Goal: Information Seeking & Learning: Learn about a topic

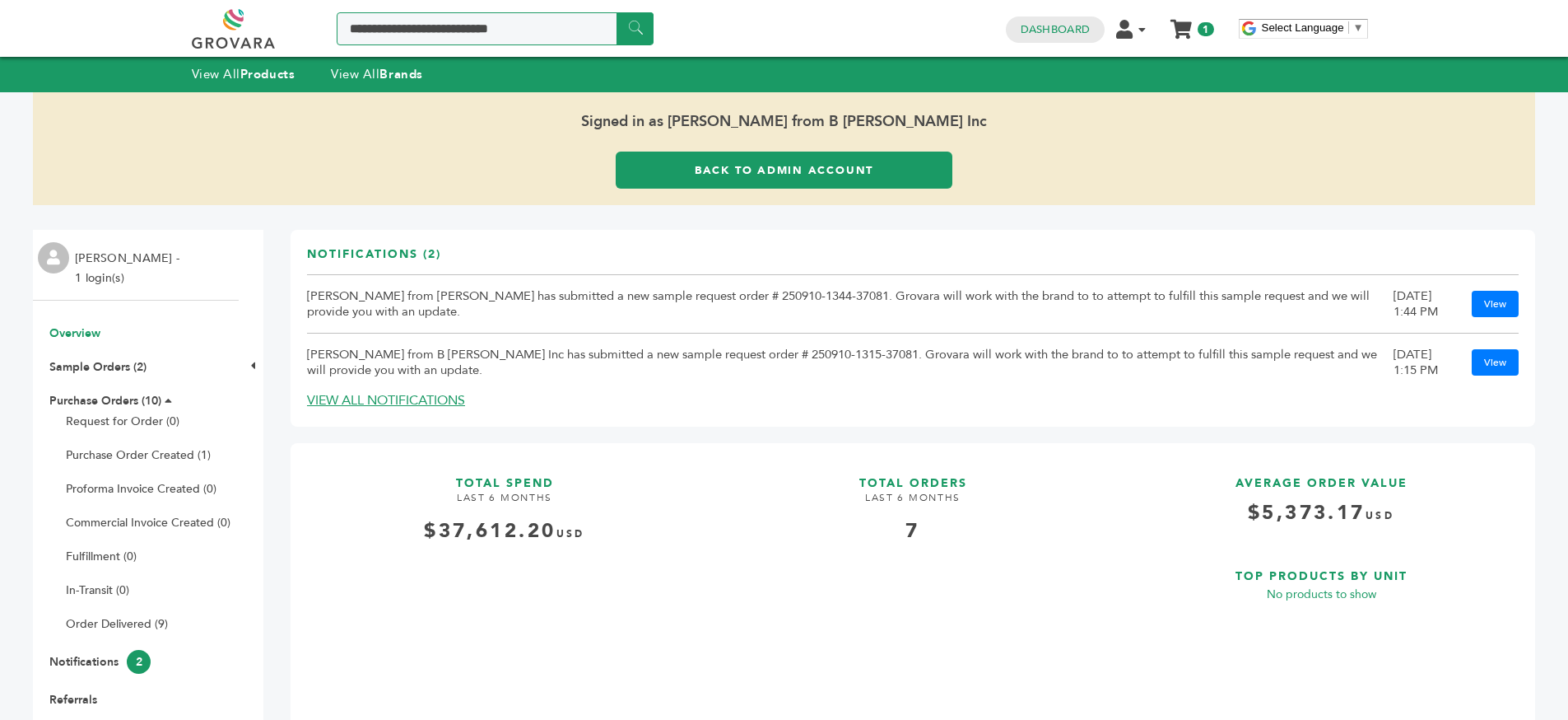
click at [499, 17] on input "Search a product or brand..." at bounding box center [495, 28] width 317 height 33
type input "*"
click at [617, 12] on input "******" at bounding box center [635, 28] width 37 height 32
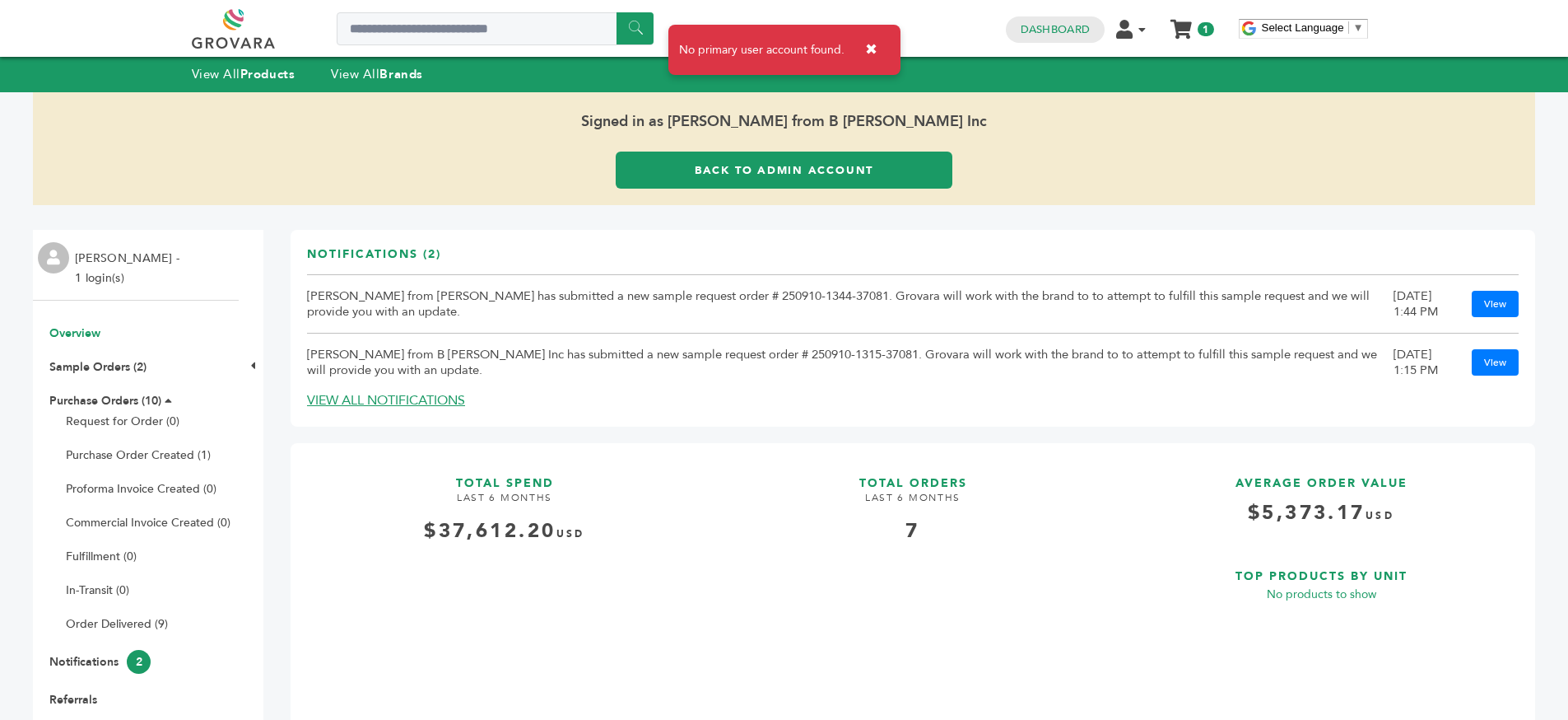
click at [746, 55] on span "No primary user account found." at bounding box center [762, 51] width 166 height 17
click at [822, 60] on div "No primary user account found. ✖" at bounding box center [784, 49] width 232 height 50
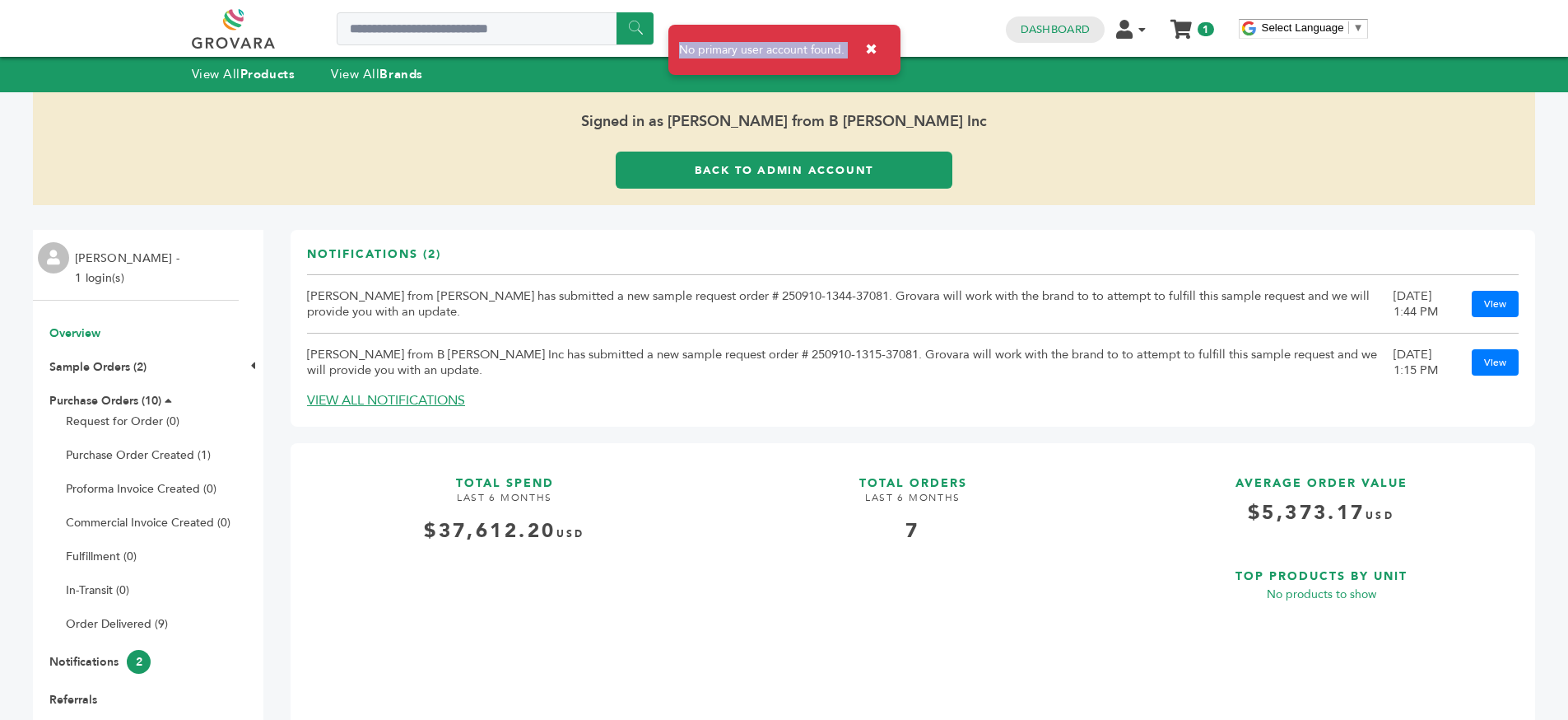
click at [822, 60] on div "No primary user account found. ✖" at bounding box center [784, 49] width 232 height 50
click at [811, 52] on span "No primary user account found." at bounding box center [762, 51] width 166 height 17
click at [828, 53] on div "****** 1 1 Dashboard Edit Account Order Management Sign Out My Cart My Cart (1)…" at bounding box center [784, 28] width 1185 height 56
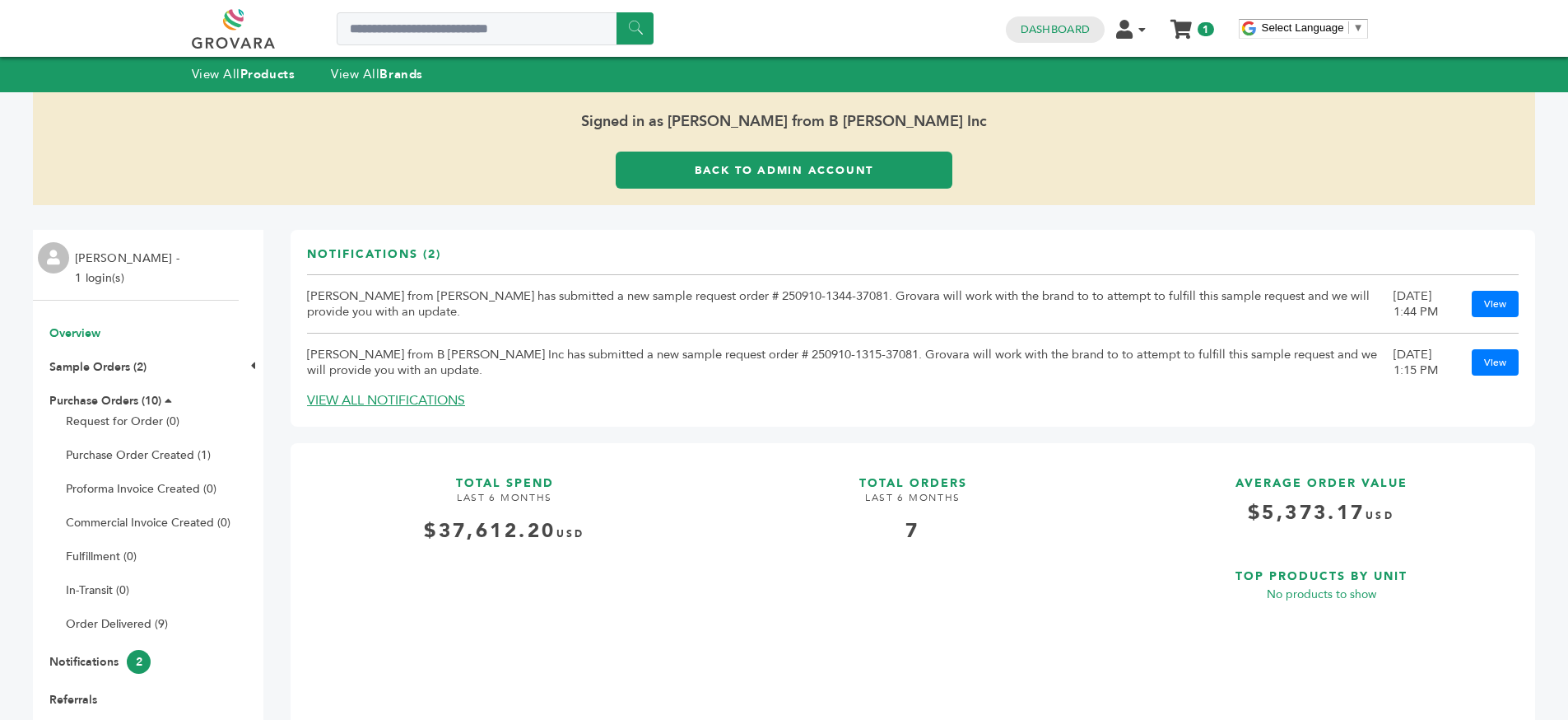
click at [828, 53] on div "****** 1 1 Dashboard Edit Account Order Management Sign Out My Cart My Cart (1)…" at bounding box center [784, 28] width 1185 height 56
click at [560, 35] on input "Search a product or brand..." at bounding box center [495, 28] width 317 height 33
type input "*"
click at [617, 12] on input "******" at bounding box center [635, 28] width 37 height 32
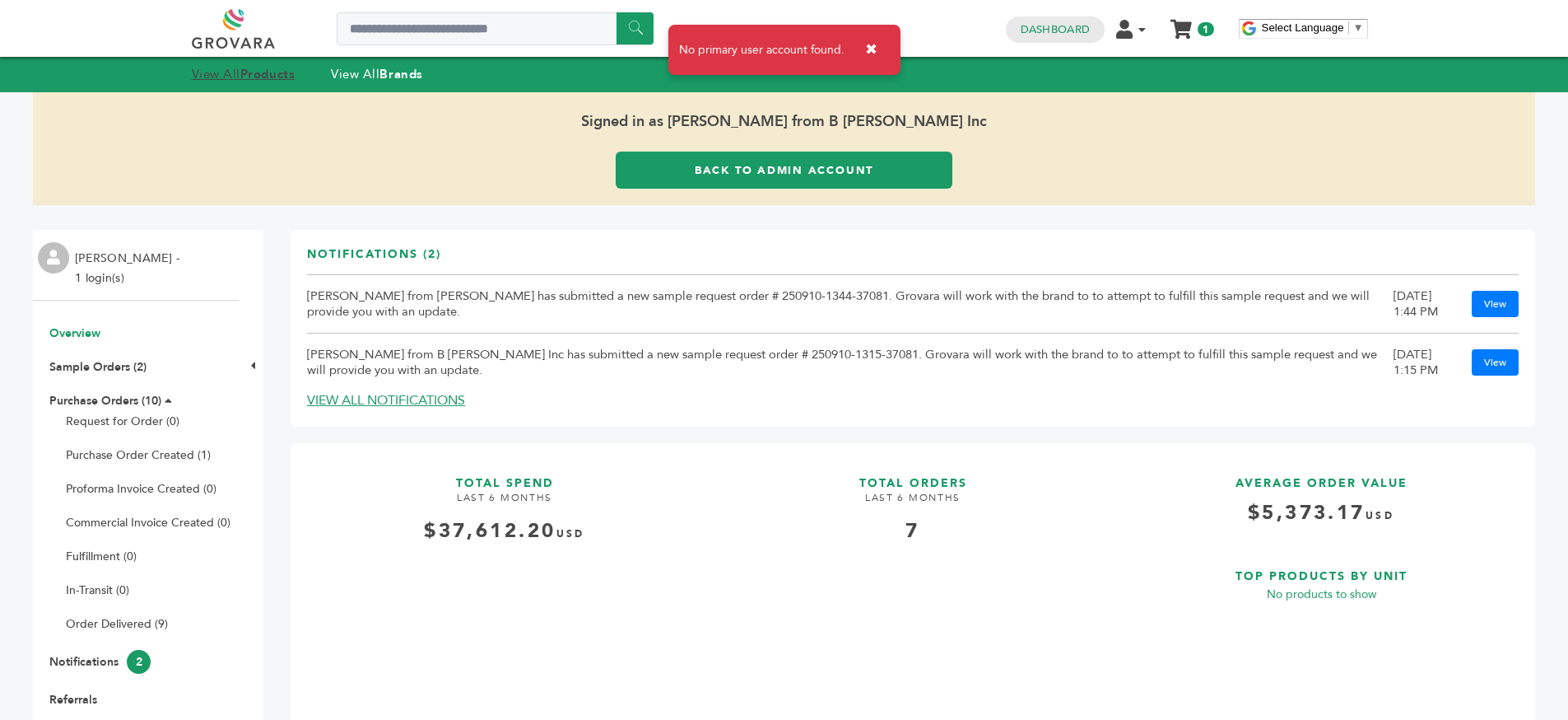
click at [290, 68] on strong "Products" at bounding box center [268, 74] width 55 height 17
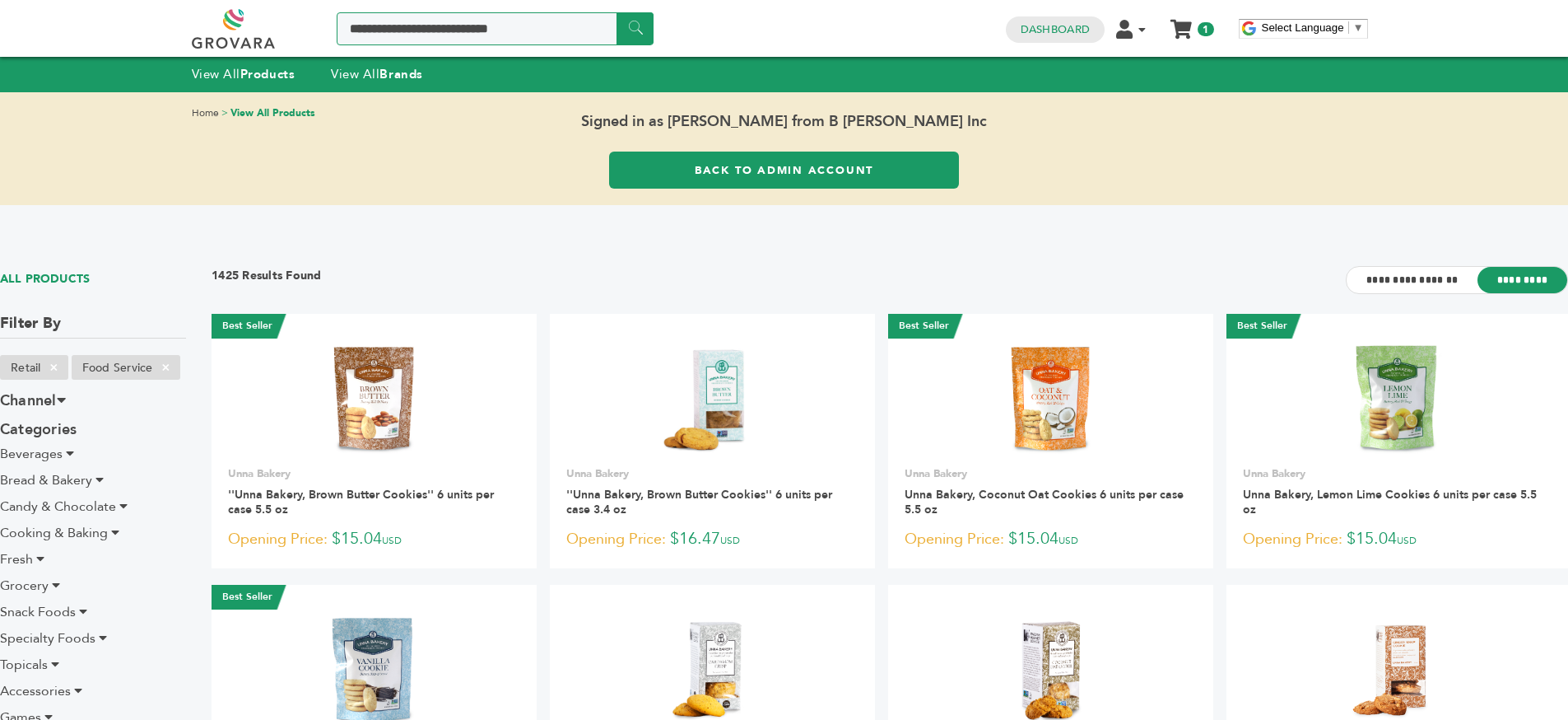
click at [499, 39] on input "Search a product or brand..." at bounding box center [495, 28] width 317 height 33
type input "*"
click at [617, 12] on input "******" at bounding box center [635, 28] width 37 height 32
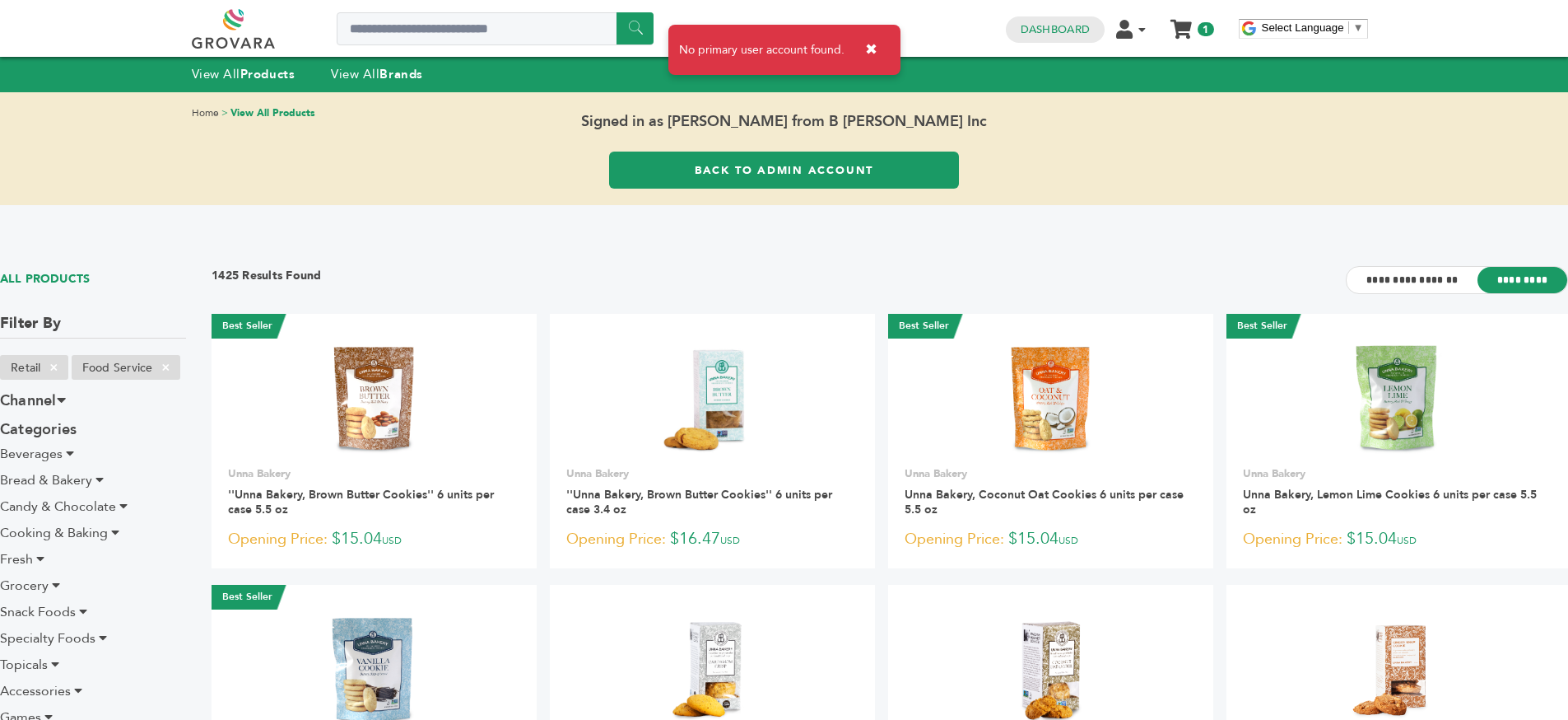
click at [873, 56] on button "✖" at bounding box center [871, 50] width 37 height 34
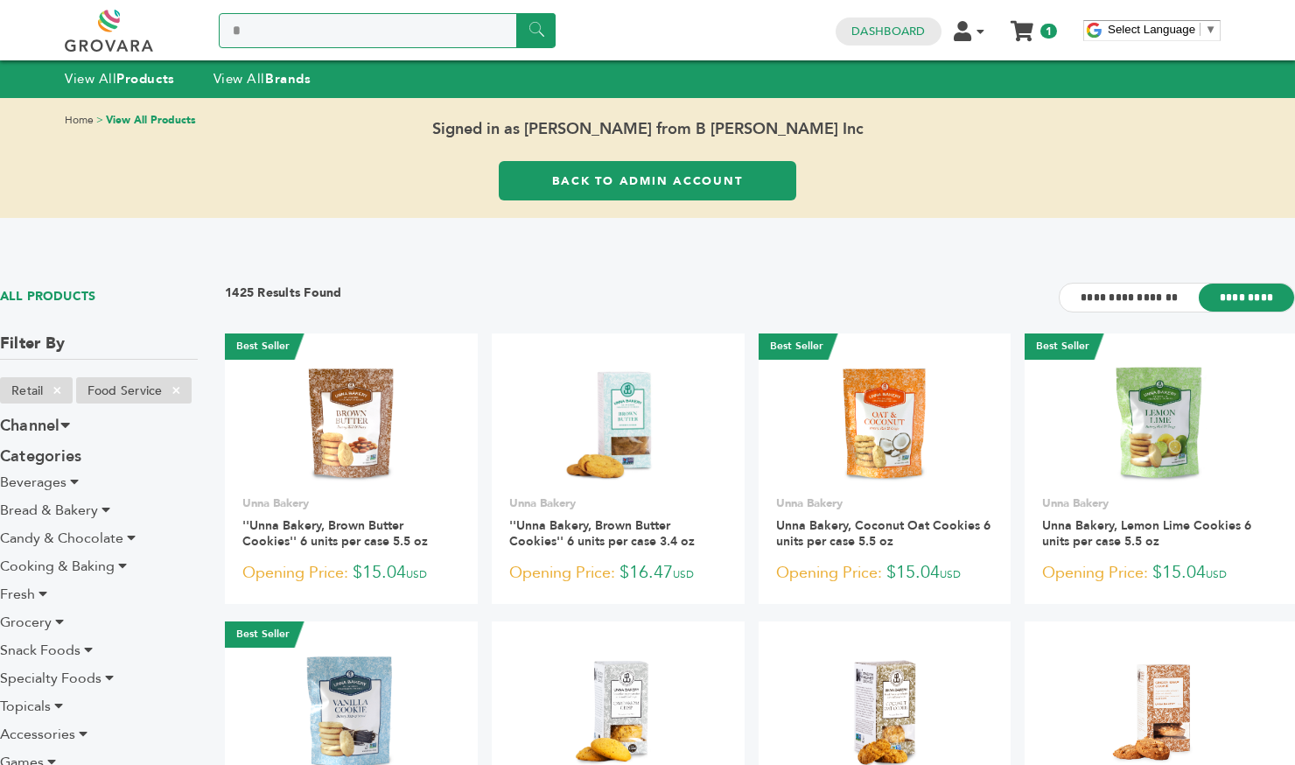
click at [445, 33] on input "*" at bounding box center [387, 30] width 337 height 35
type input "*"
click at [516, 13] on input "******" at bounding box center [535, 30] width 39 height 34
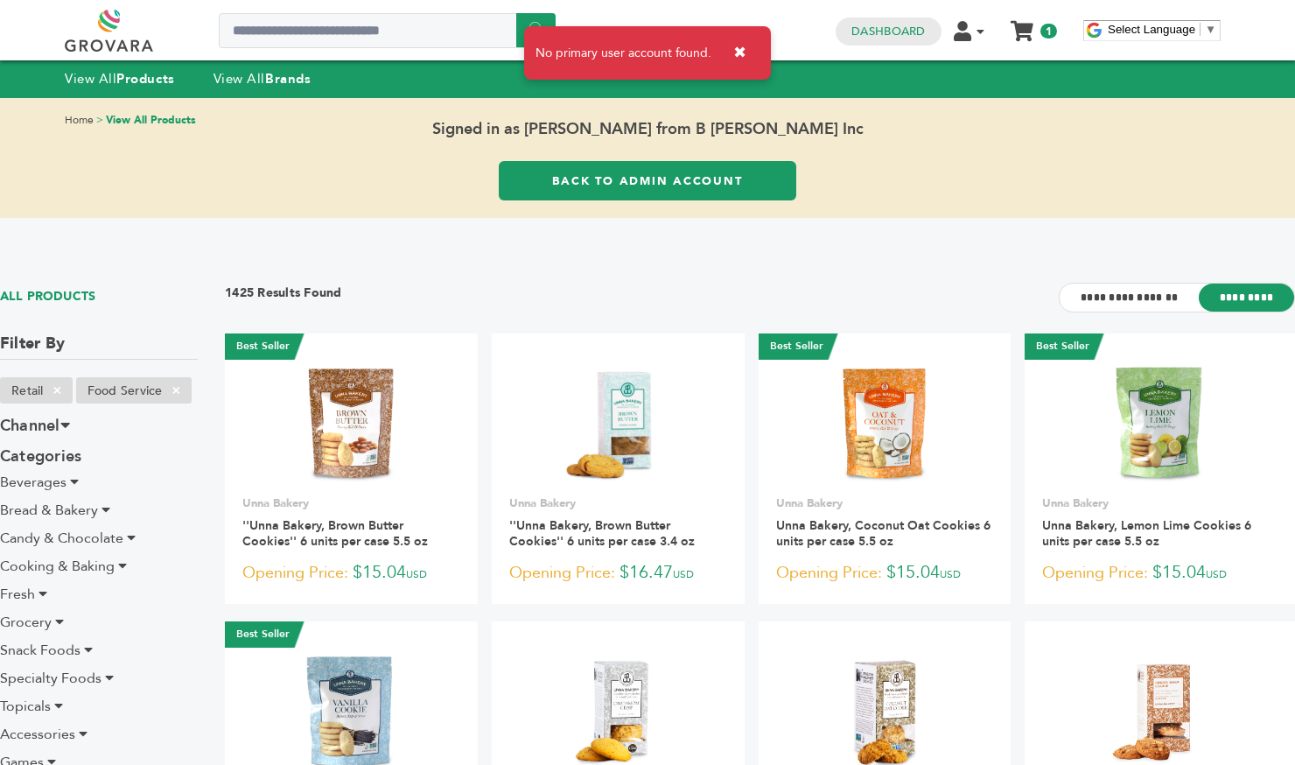
click at [740, 52] on button "✖" at bounding box center [739, 53] width 39 height 36
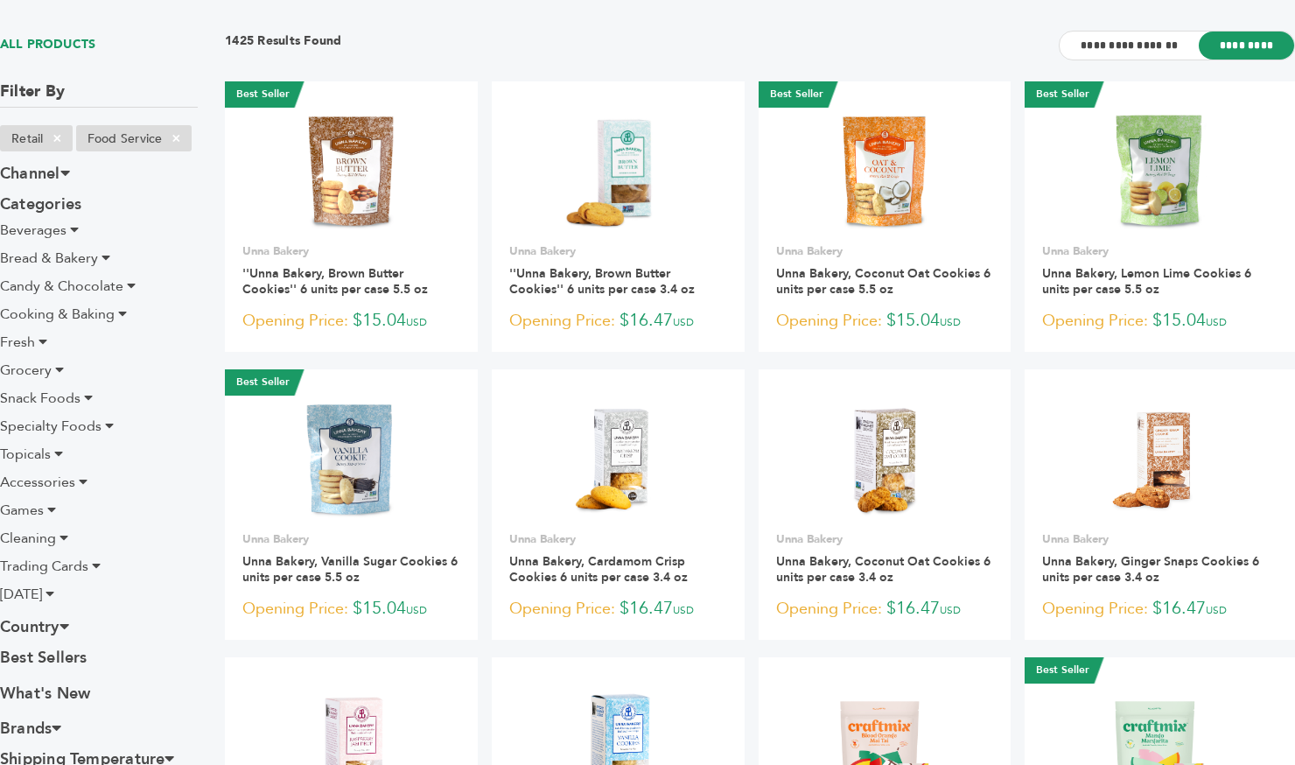
scroll to position [253, 0]
click at [71, 229] on icon at bounding box center [74, 228] width 9 height 14
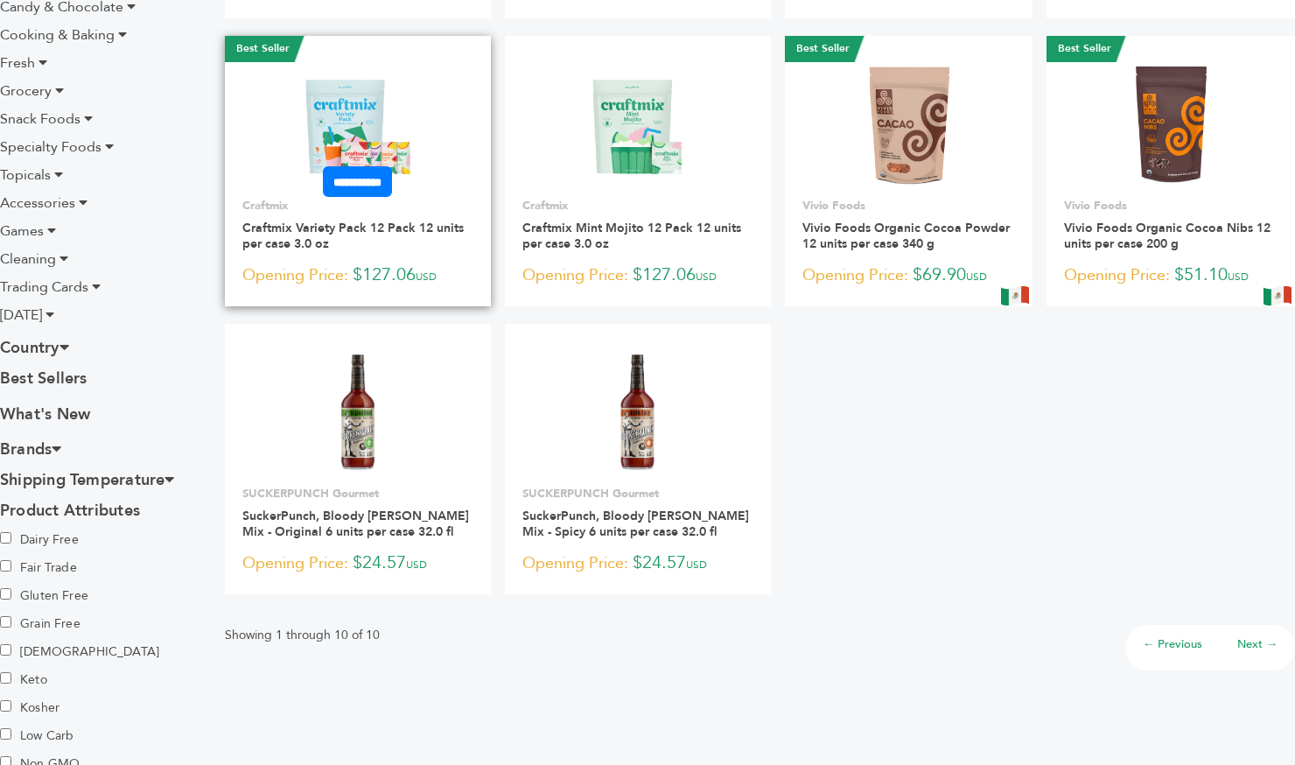
scroll to position [319, 0]
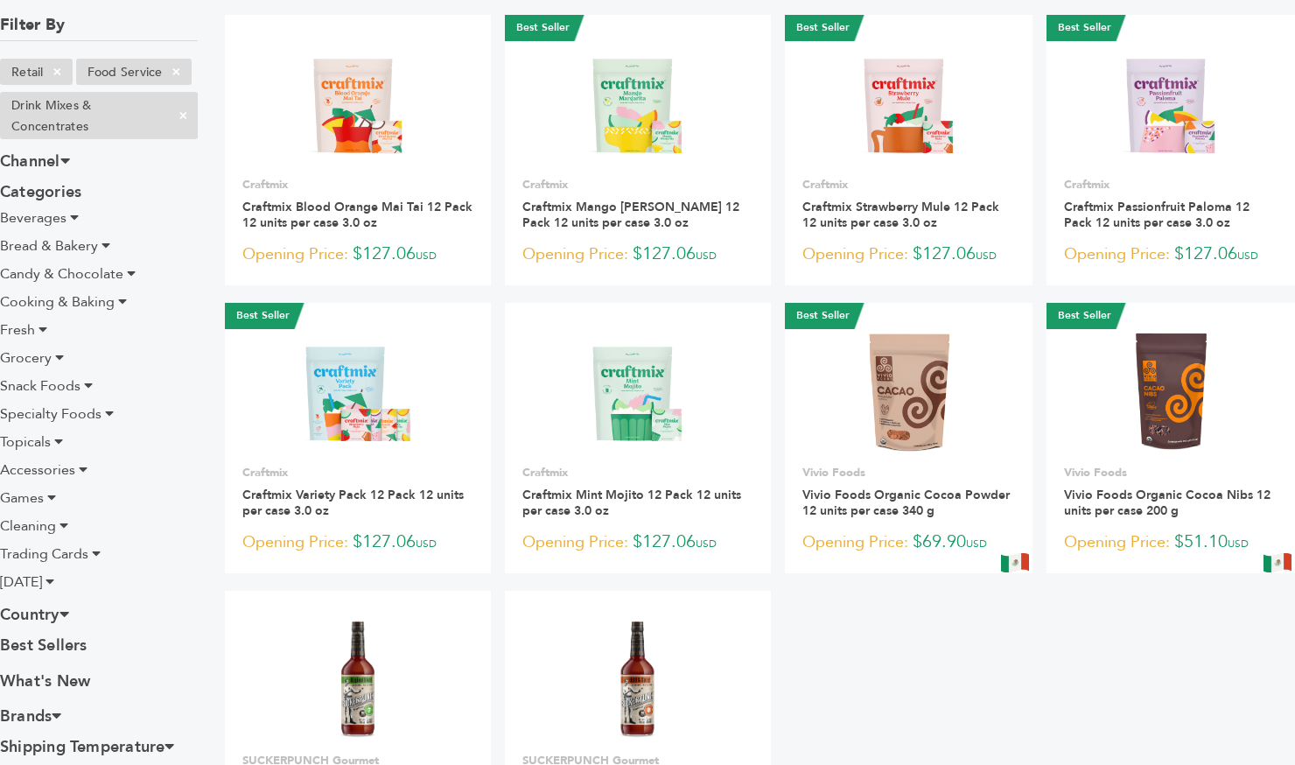
click at [70, 219] on icon at bounding box center [74, 217] width 9 height 14
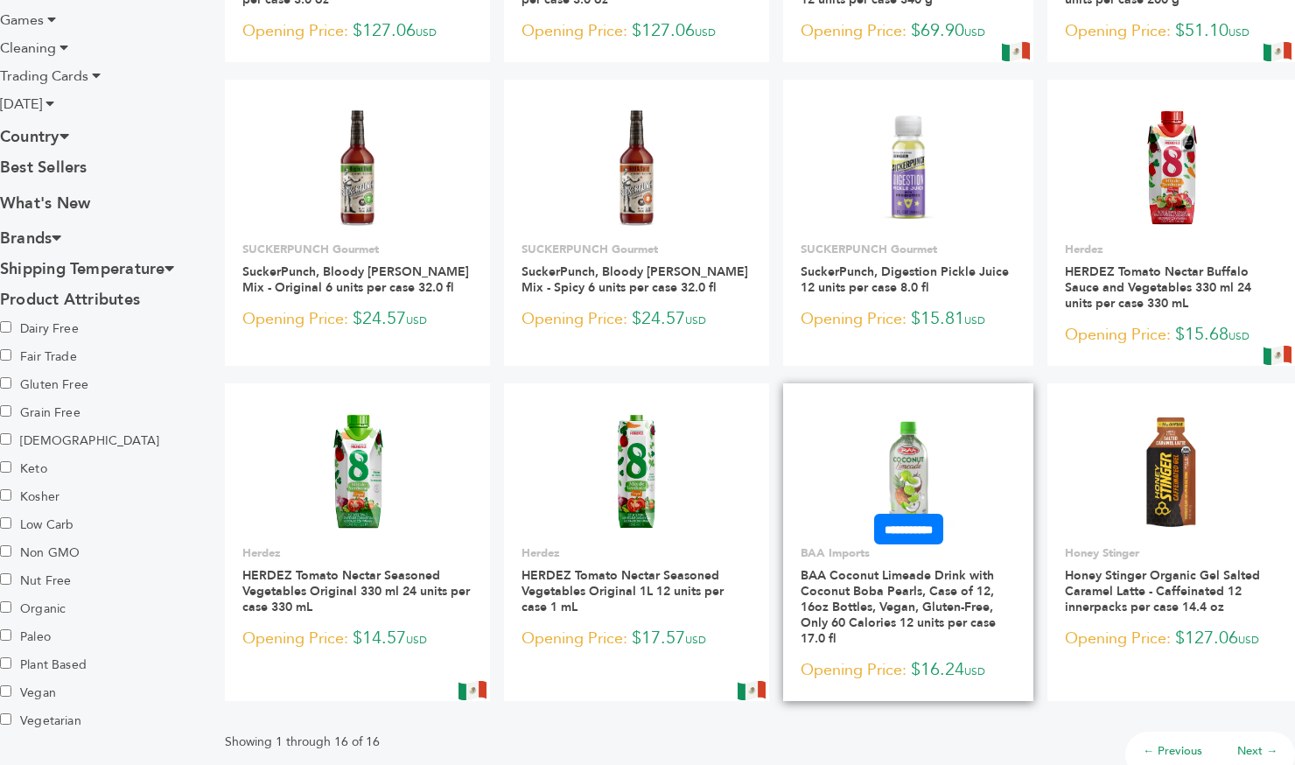
scroll to position [1163, 0]
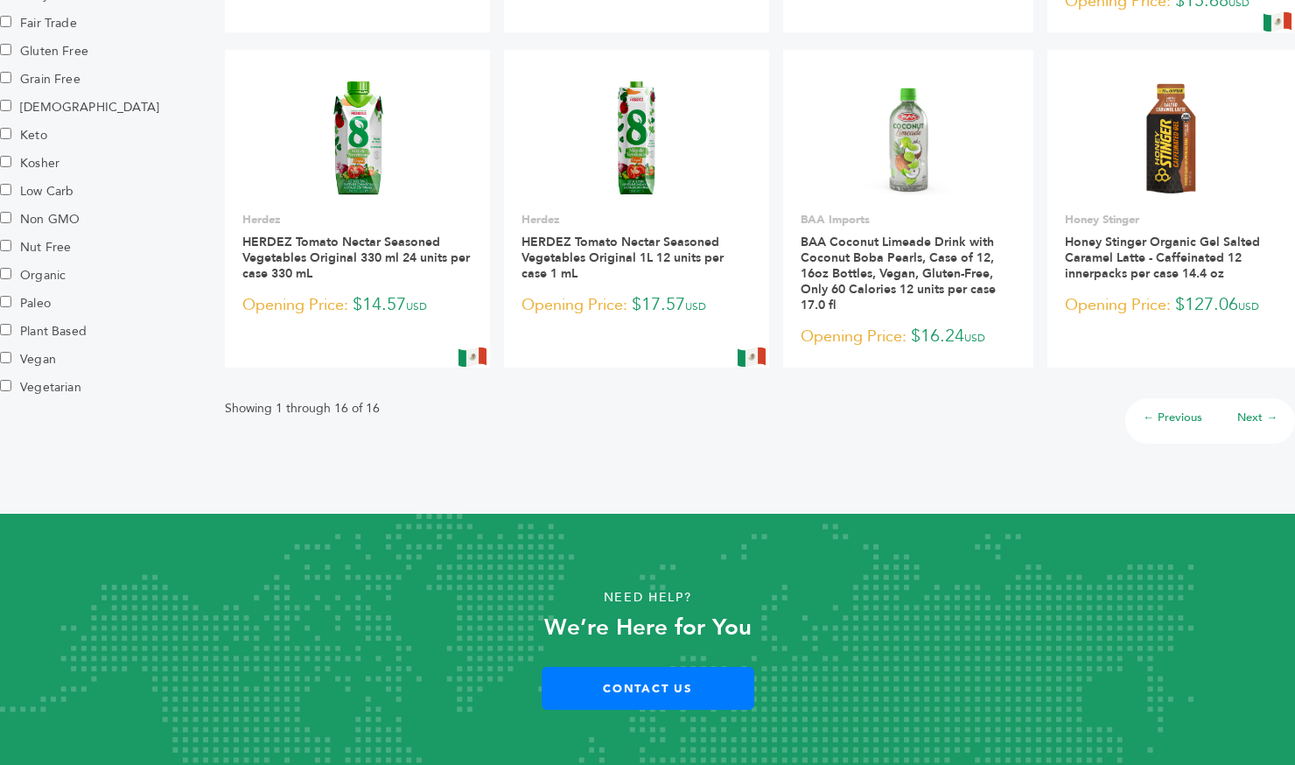
click at [1238, 410] on link "Next →" at bounding box center [1258, 418] width 40 height 16
click at [1258, 410] on link "Next →" at bounding box center [1258, 418] width 40 height 16
click at [1248, 410] on link "Next →" at bounding box center [1258, 418] width 40 height 16
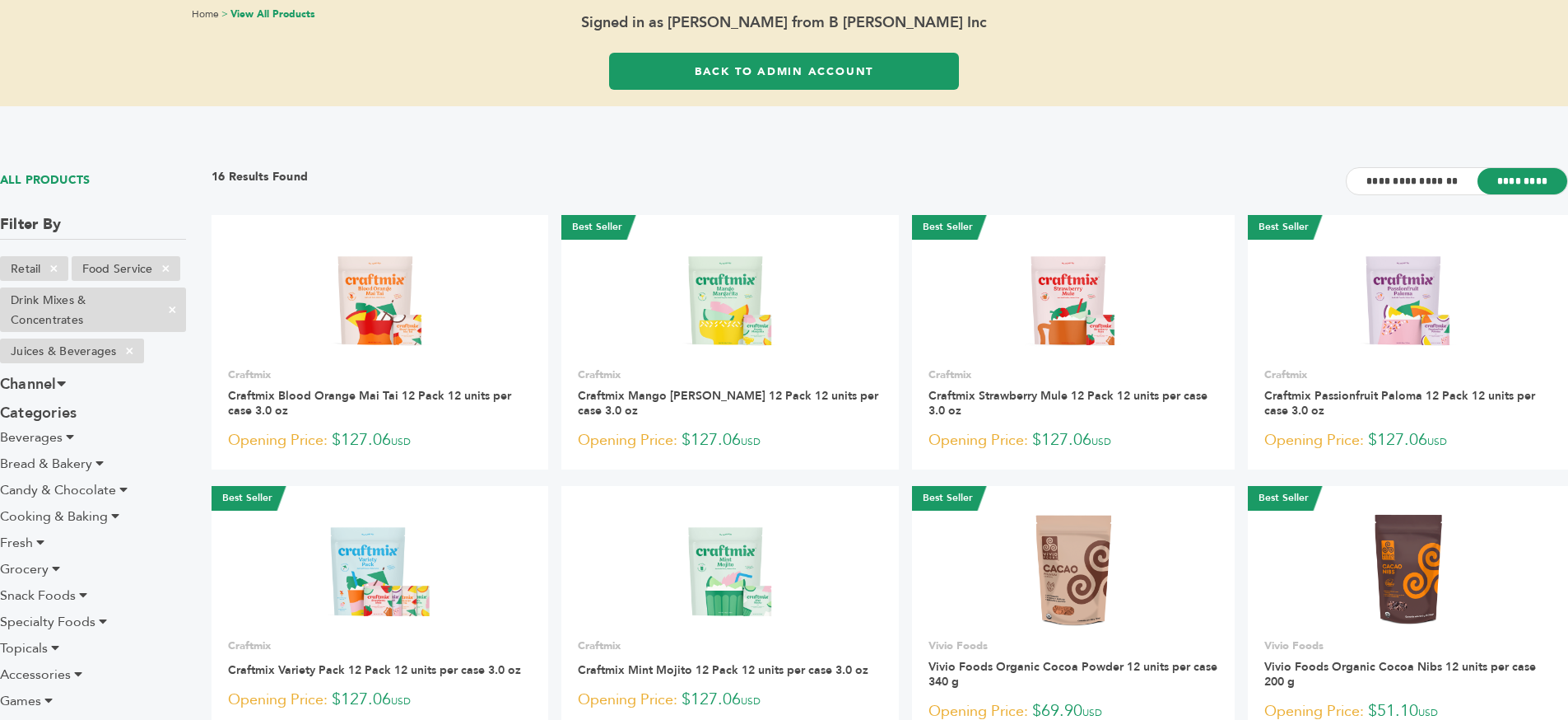
scroll to position [0, 0]
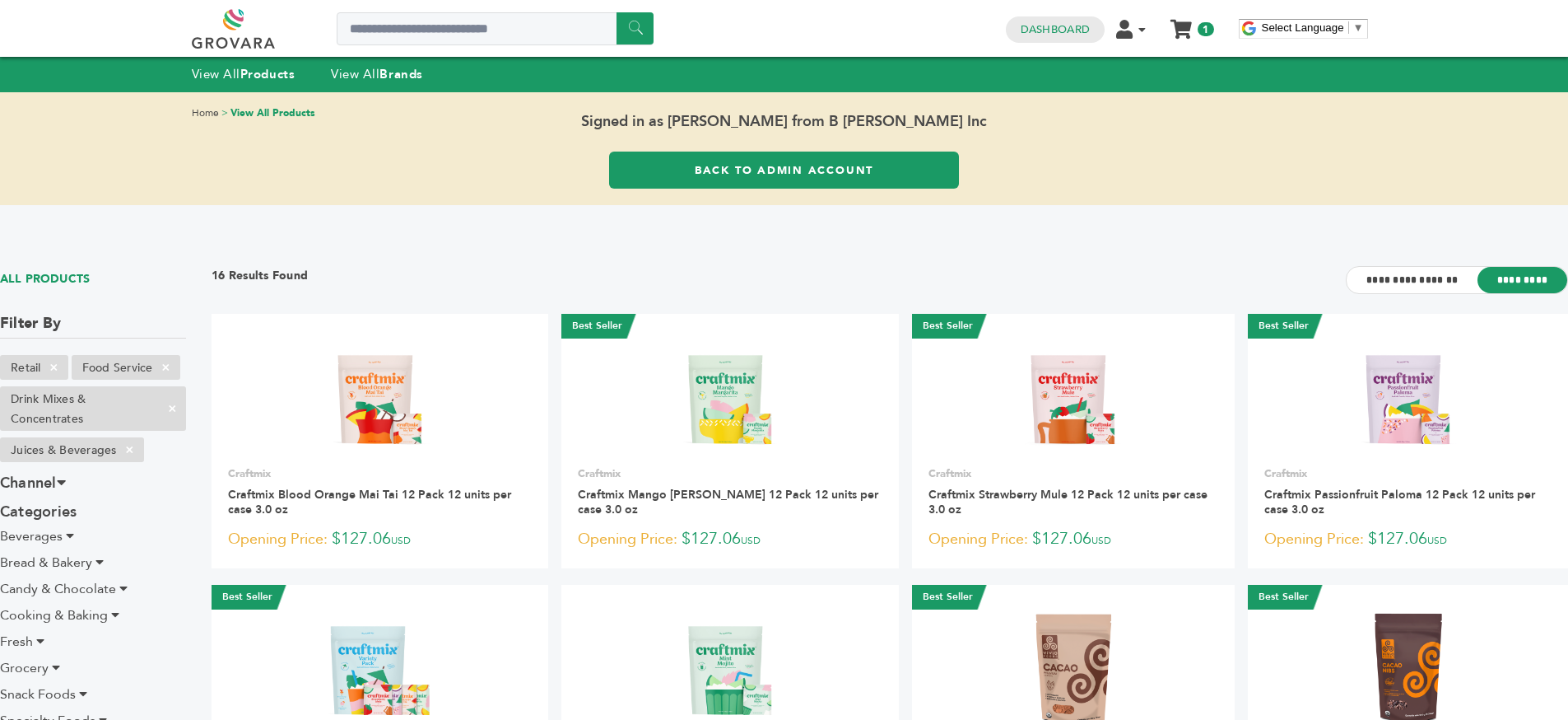
click at [846, 164] on link "Back to Admin Account" at bounding box center [784, 169] width 350 height 37
